Goal: Task Accomplishment & Management: Use online tool/utility

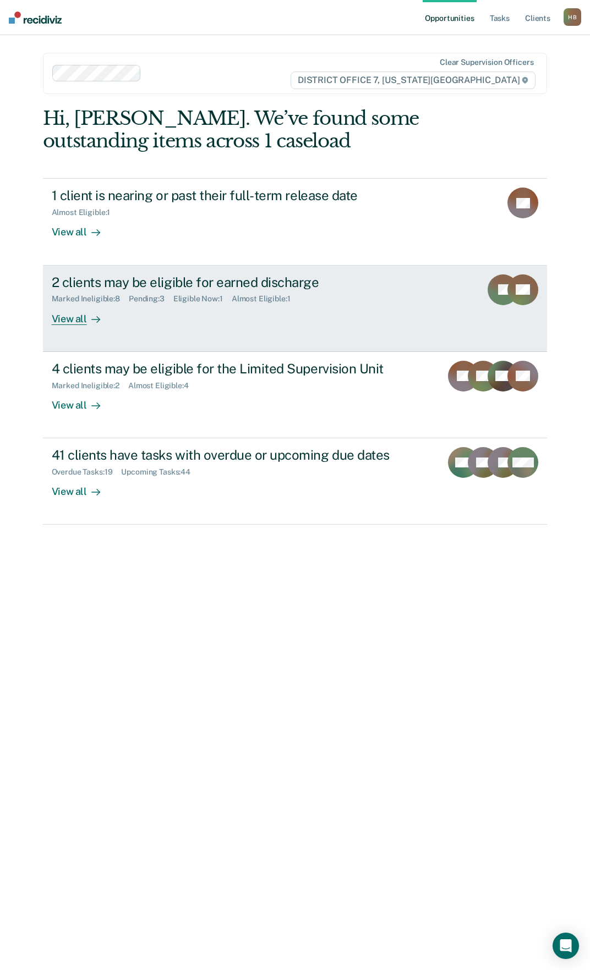
click at [78, 319] on div "View all" at bounding box center [83, 314] width 62 height 21
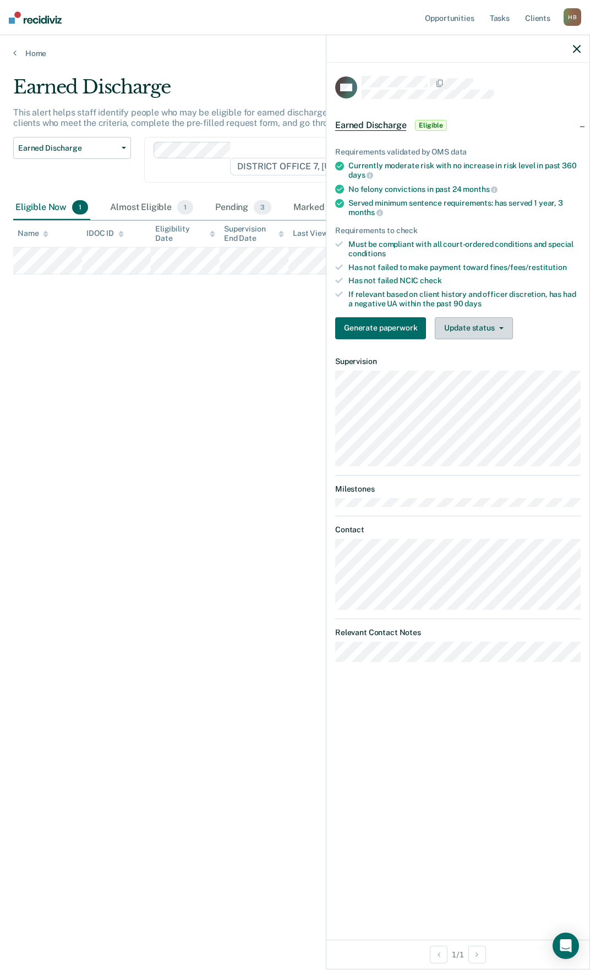
click at [466, 325] on button "Update status" at bounding box center [474, 328] width 78 height 22
click at [451, 370] on button "Mark Ineligible" at bounding box center [488, 373] width 106 height 18
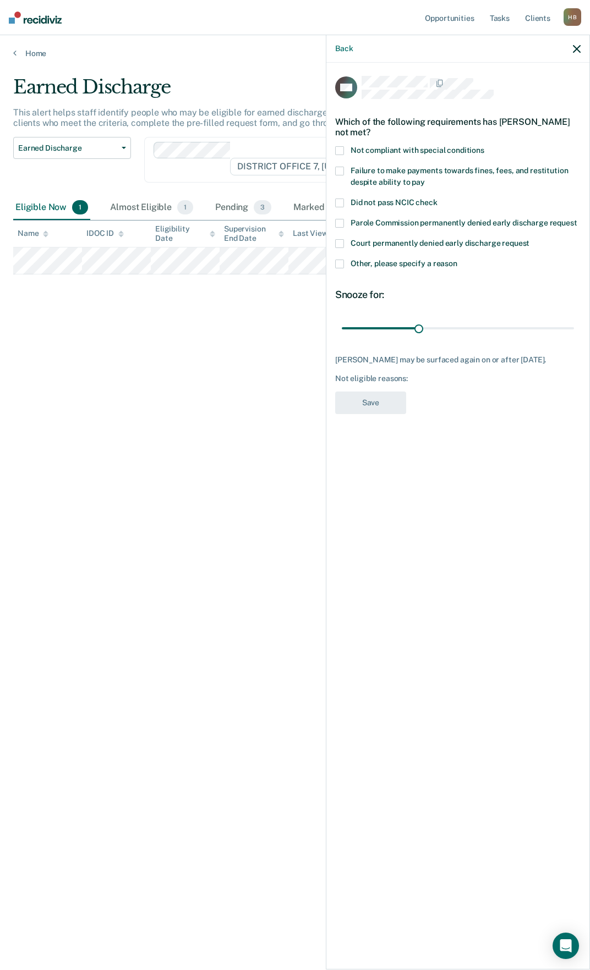
click at [335, 167] on span at bounding box center [339, 171] width 9 height 9
click at [425, 178] on input "Failure to make payments towards fines, fees, and restitution despite ability t…" at bounding box center [425, 178] width 0 height 0
drag, startPoint x: 415, startPoint y: 326, endPoint x: 600, endPoint y: 331, distance: 184.9
type input "90"
click at [574, 331] on input "range" at bounding box center [458, 328] width 232 height 19
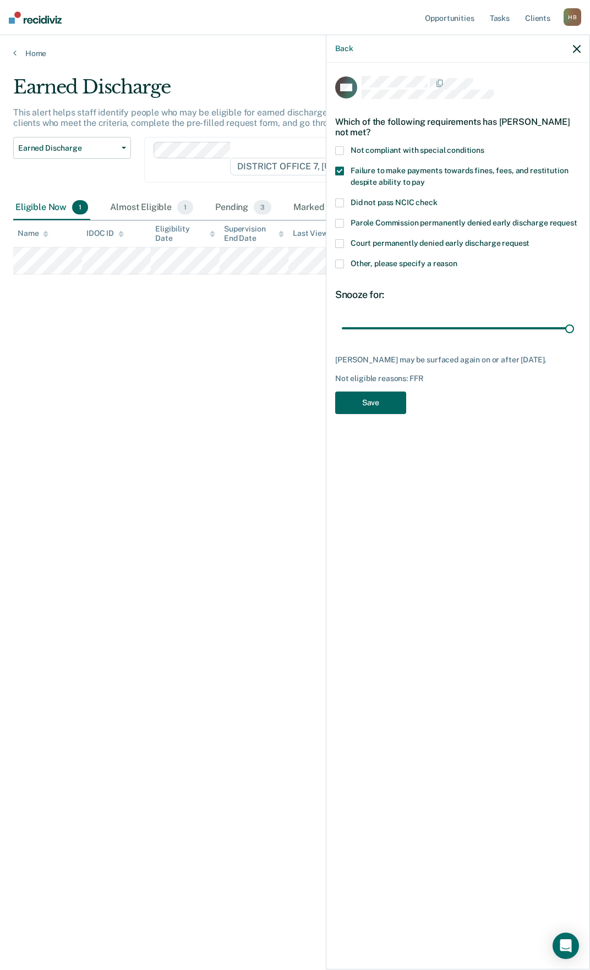
click at [395, 408] on button "Save" at bounding box center [370, 403] width 71 height 23
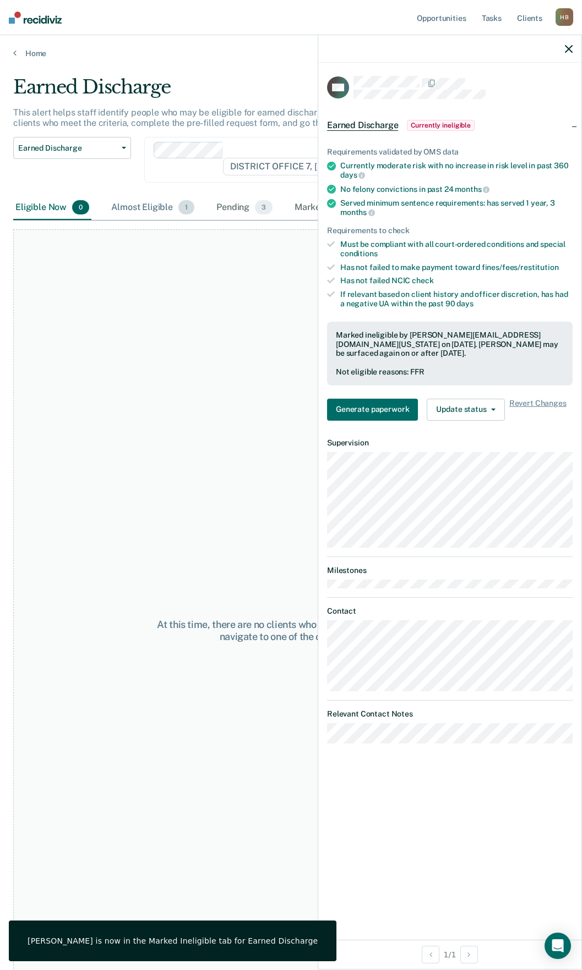
click at [120, 204] on div "Almost Eligible 1" at bounding box center [152, 208] width 87 height 24
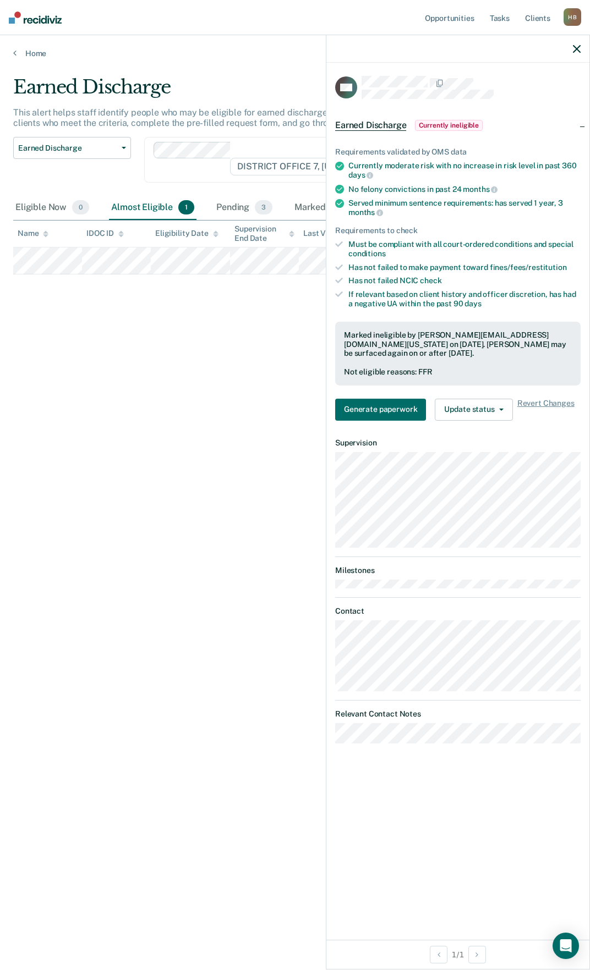
click at [163, 336] on div "Earned Discharge This alert helps staff identify people who may be eligible for…" at bounding box center [294, 482] width 563 height 812
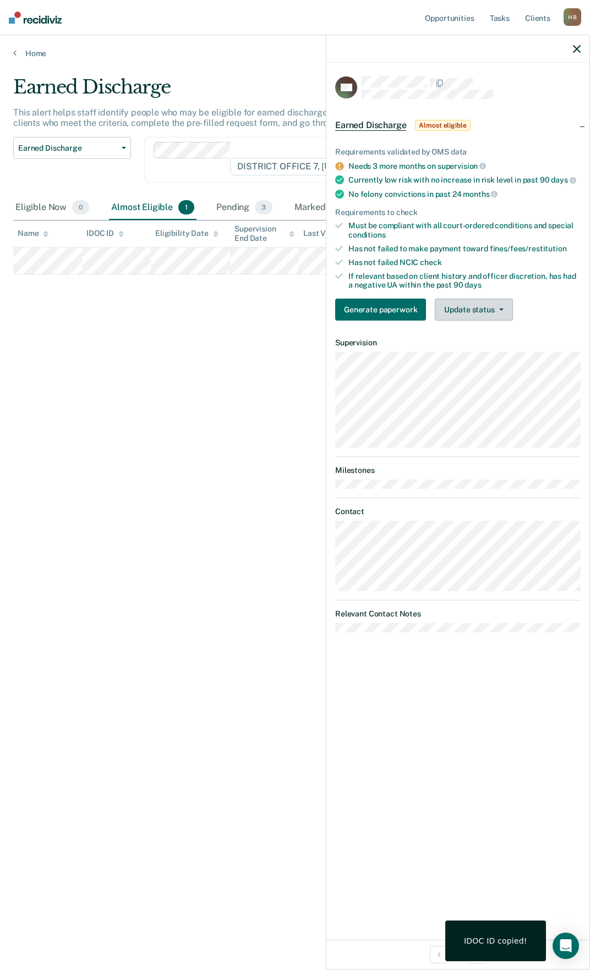
click at [455, 301] on button "Update status" at bounding box center [474, 310] width 78 height 22
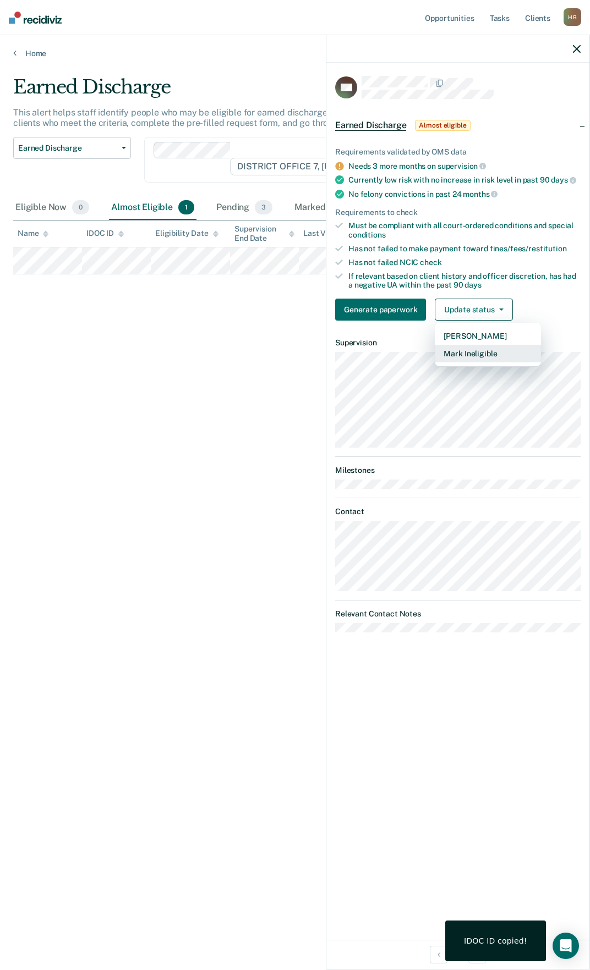
click at [451, 354] on button "Mark Ineligible" at bounding box center [488, 354] width 106 height 18
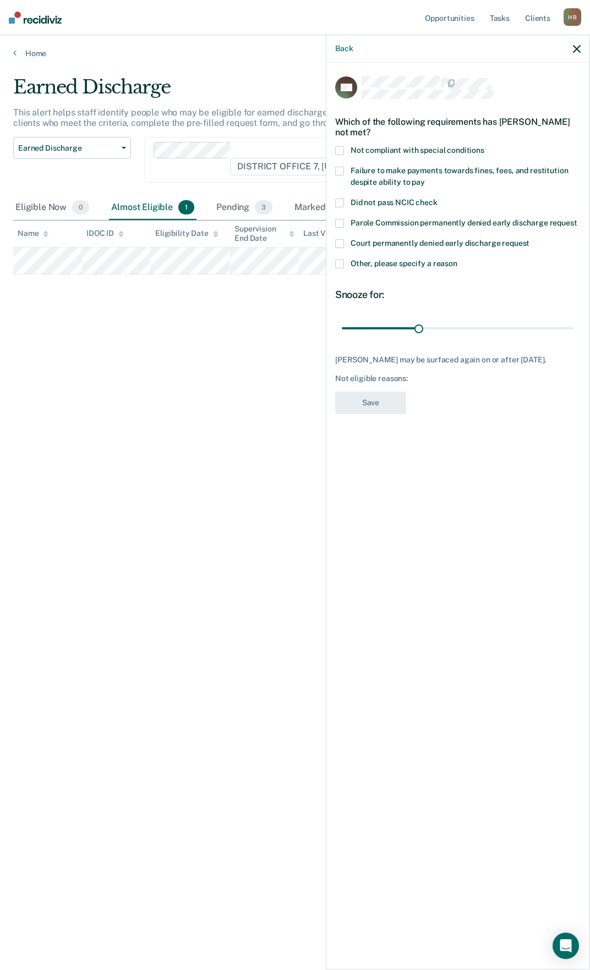
click at [340, 172] on span at bounding box center [339, 171] width 9 height 9
click at [425, 178] on input "Failure to make payments towards fines, fees, and restitution despite ability t…" at bounding box center [425, 178] width 0 height 0
drag, startPoint x: 416, startPoint y: 326, endPoint x: 621, endPoint y: 327, distance: 204.7
type input "90"
click at [574, 327] on input "range" at bounding box center [458, 328] width 232 height 19
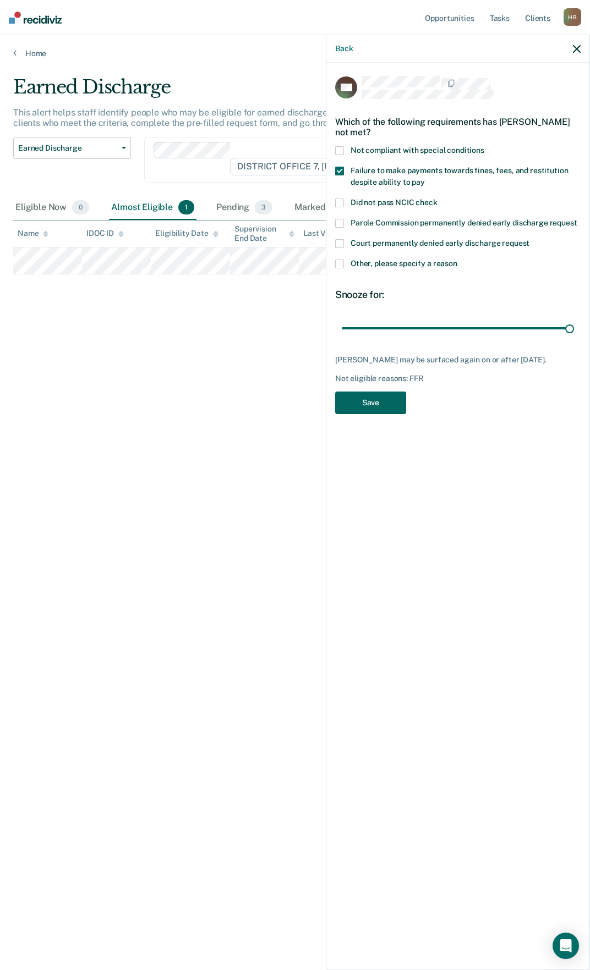
click at [383, 409] on button "Save" at bounding box center [370, 403] width 71 height 23
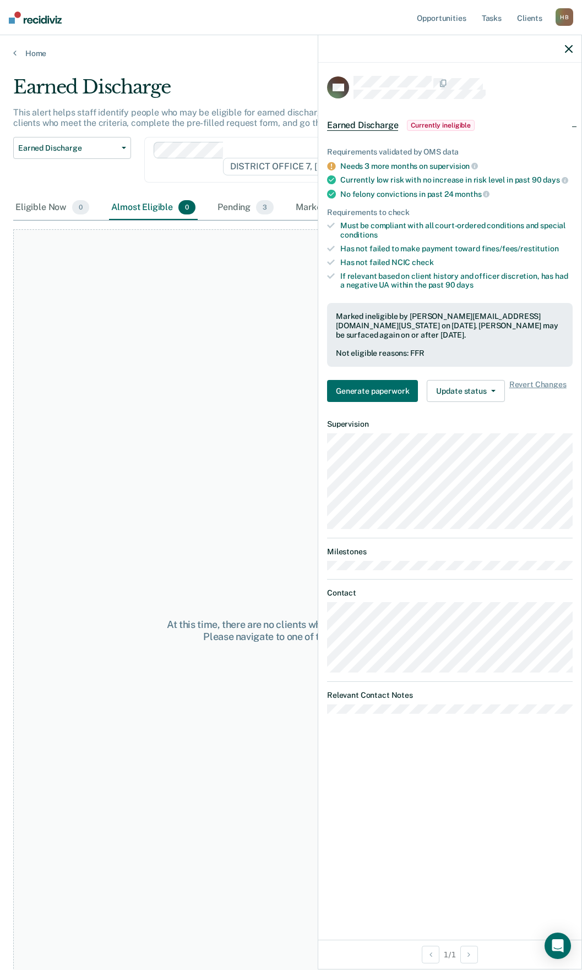
click at [569, 47] on icon "button" at bounding box center [568, 49] width 8 height 8
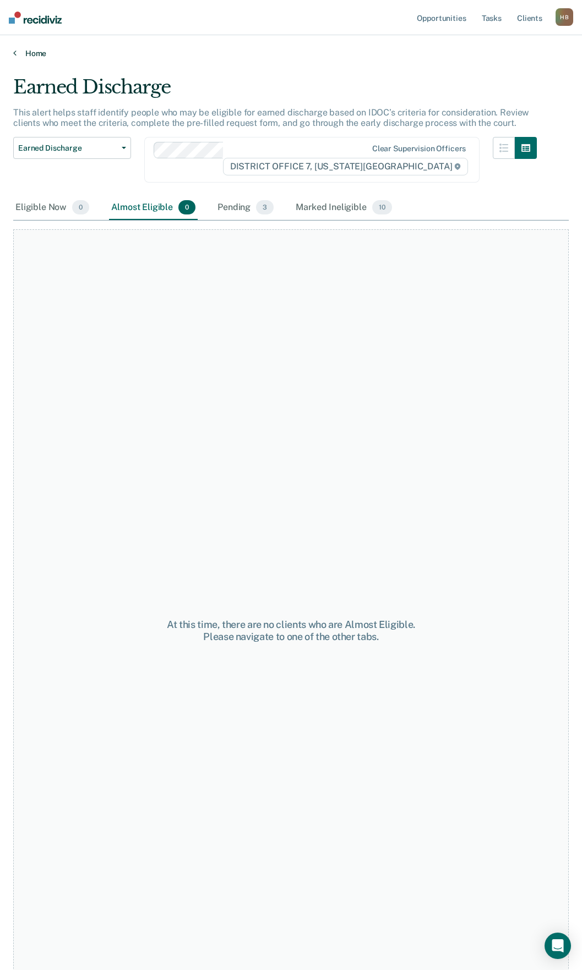
click at [18, 50] on link "Home" at bounding box center [290, 53] width 555 height 10
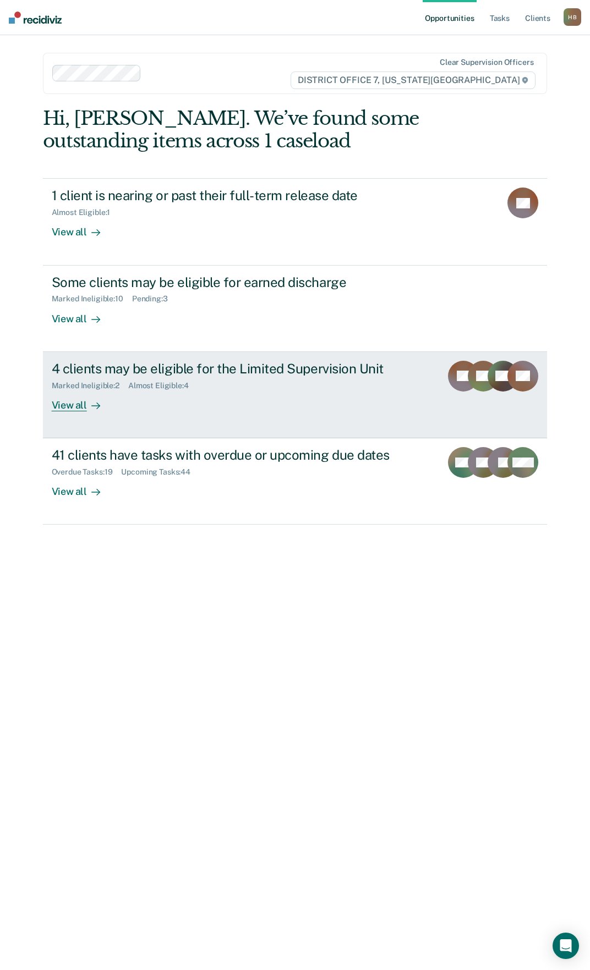
click at [87, 401] on div at bounding box center [93, 405] width 13 height 13
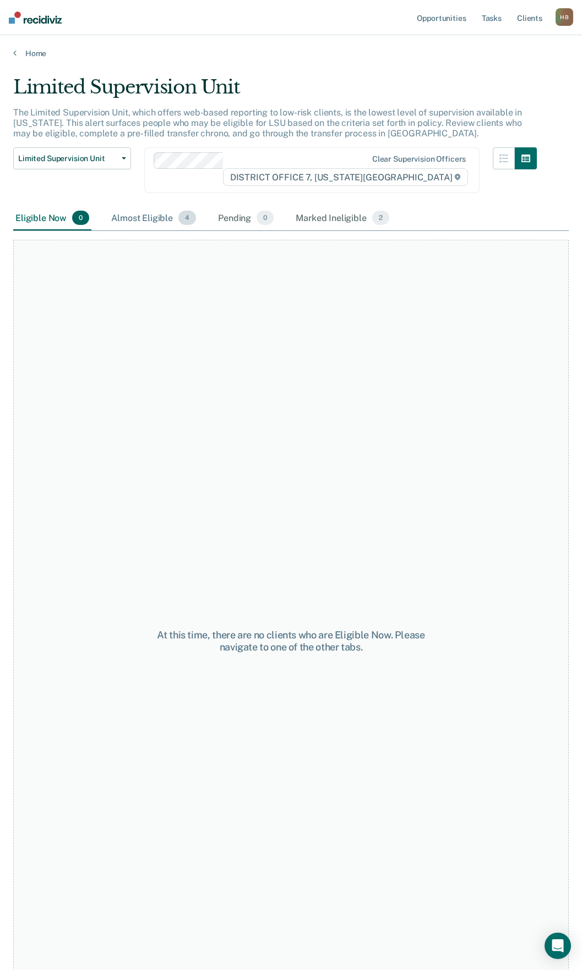
click at [146, 218] on div "Almost Eligible 4" at bounding box center [153, 218] width 89 height 24
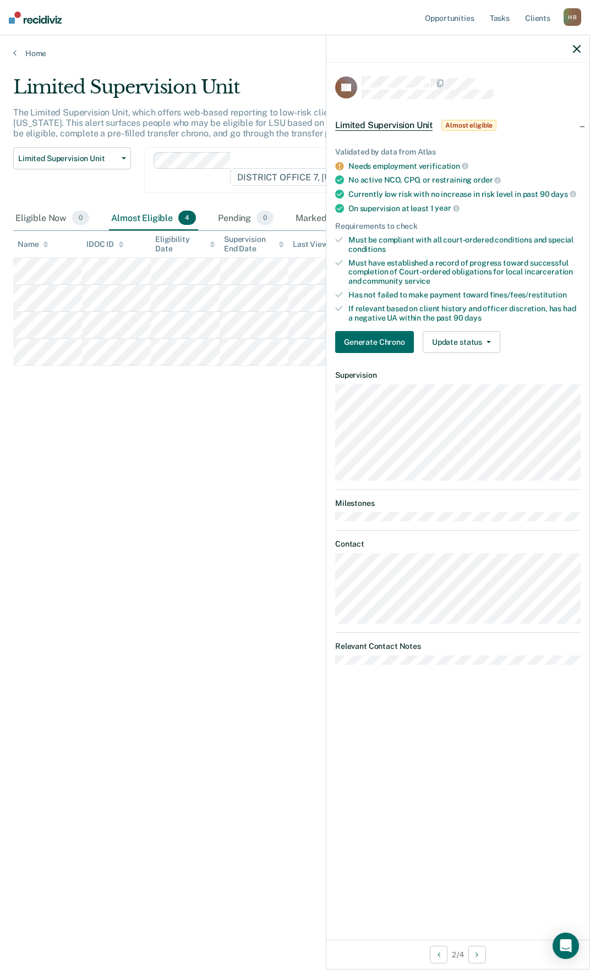
click at [579, 50] on icon "button" at bounding box center [577, 49] width 8 height 8
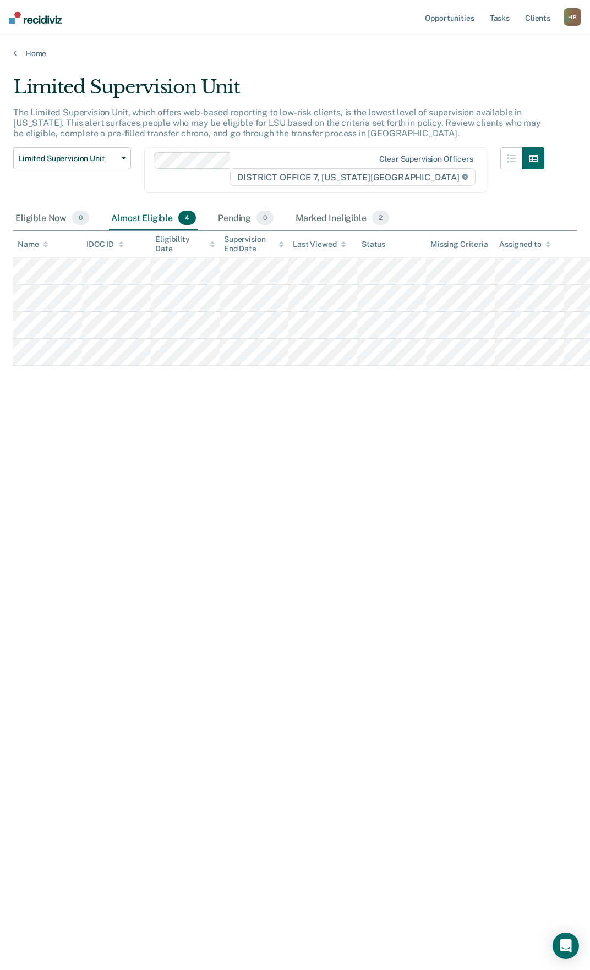
click at [27, 25] on nav "Opportunities Tasks Client s [PERSON_NAME] [PERSON_NAME] Profile How it works L…" at bounding box center [295, 17] width 590 height 35
click at [39, 15] on img at bounding box center [35, 18] width 53 height 12
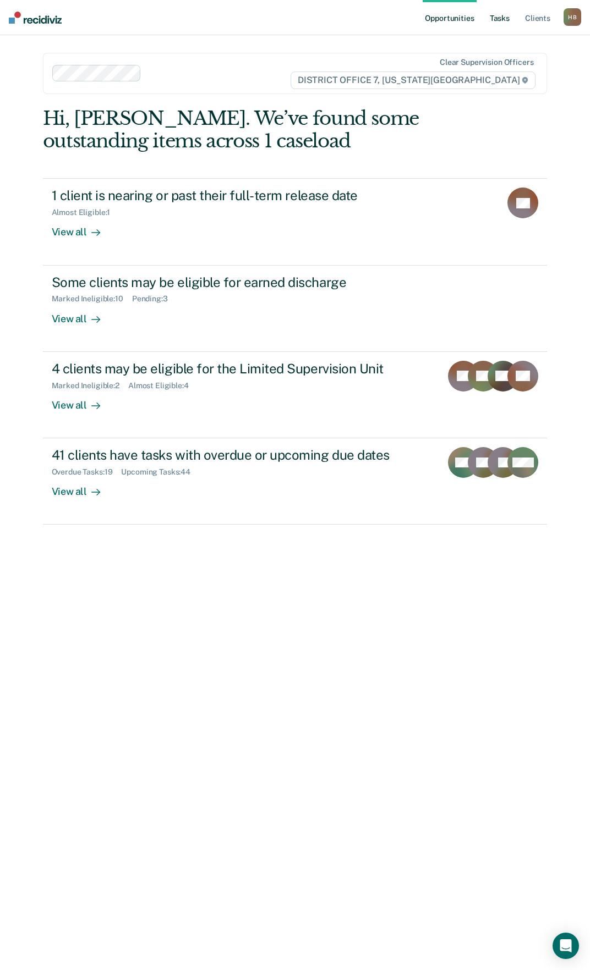
click at [507, 15] on link "Tasks" at bounding box center [499, 17] width 24 height 35
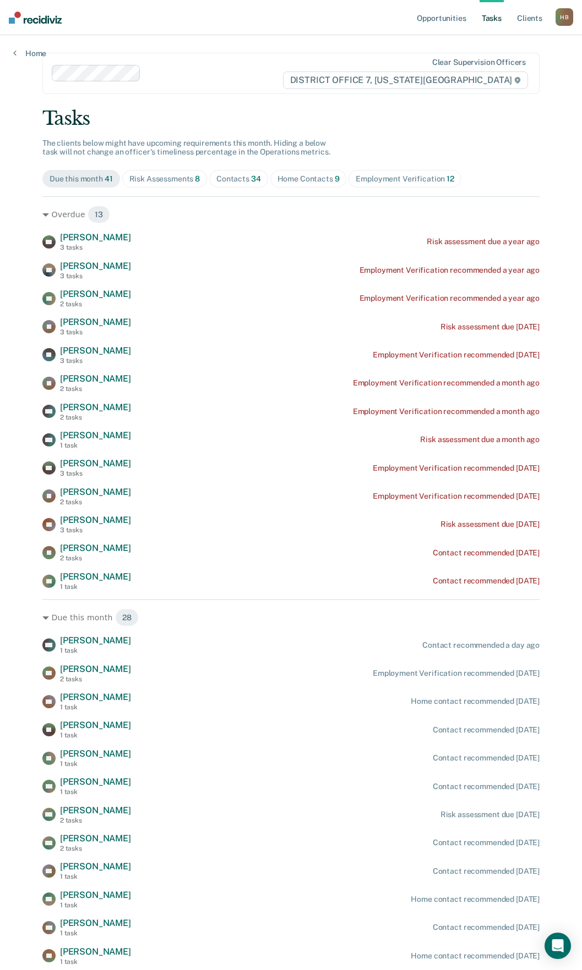
click at [138, 180] on div "Risk Assessments 8" at bounding box center [164, 178] width 71 height 9
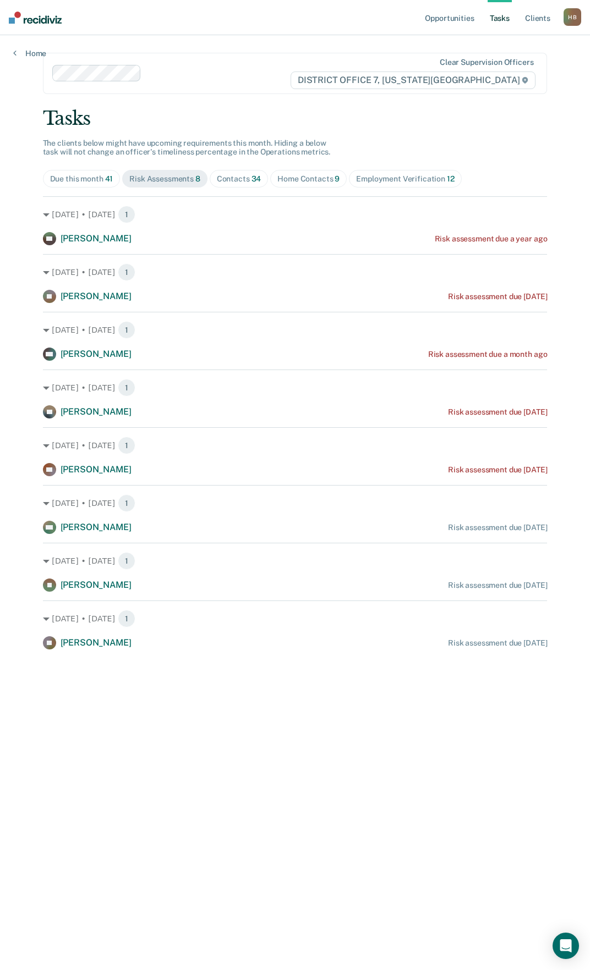
click at [213, 179] on span "Contacts 34" at bounding box center [239, 179] width 59 height 18
